Goal: Task Accomplishment & Management: Use online tool/utility

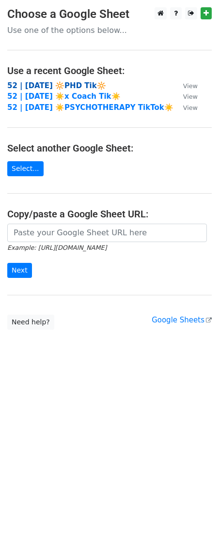
click at [64, 85] on strong "52 | [DATE] 🔆PHD Tik🔆" at bounding box center [56, 85] width 99 height 9
click at [42, 95] on strong "52 | [DATE] ☀️x Coach Tik☀️" at bounding box center [63, 96] width 113 height 9
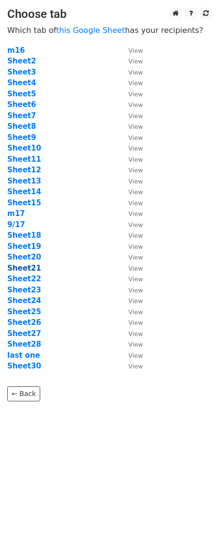
click at [28, 267] on strong "Sheet21" at bounding box center [24, 268] width 34 height 9
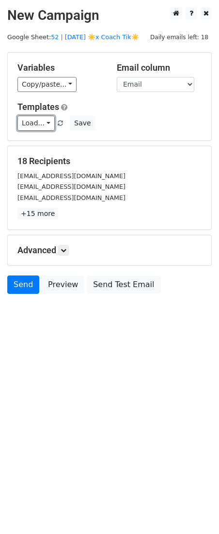
click at [33, 122] on link "Load..." at bounding box center [35, 123] width 37 height 15
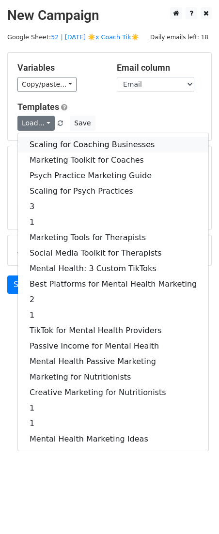
click at [60, 147] on link "Scaling for Coaching Businesses" at bounding box center [113, 144] width 190 height 15
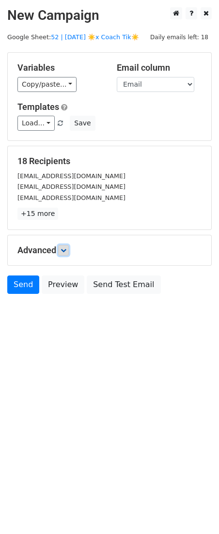
click at [69, 252] on link at bounding box center [63, 250] width 11 height 11
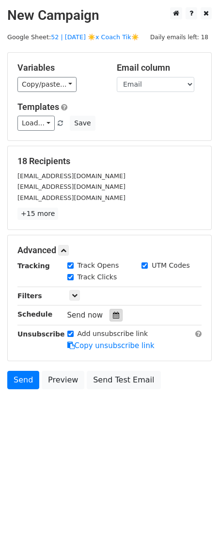
click at [113, 314] on icon at bounding box center [116, 315] width 6 height 7
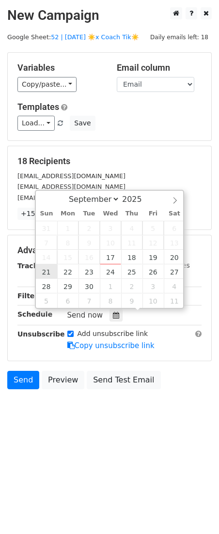
type input "[DATE] 12:00"
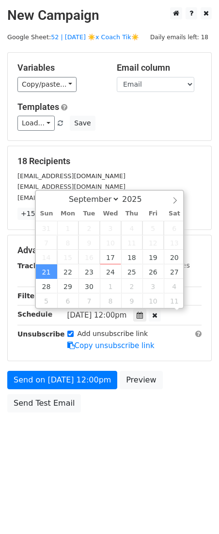
scroll to position [0, 0]
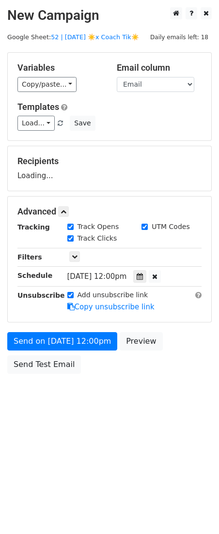
click at [45, 351] on div "Send on [DATE] 12:00pm Preview Send Test Email" at bounding box center [109, 355] width 219 height 46
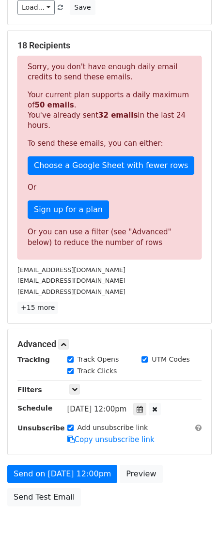
scroll to position [165, 0]
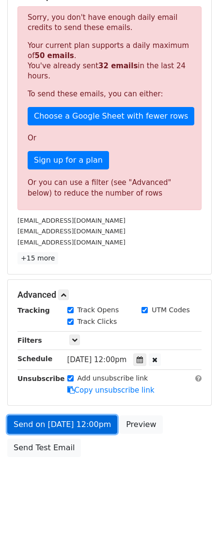
click at [51, 425] on link "Send on [DATE] 12:00pm" at bounding box center [62, 424] width 110 height 18
